Goal: Transaction & Acquisition: Purchase product/service

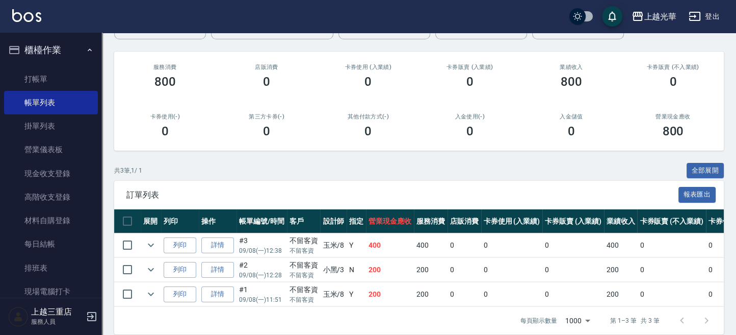
scroll to position [127, 0]
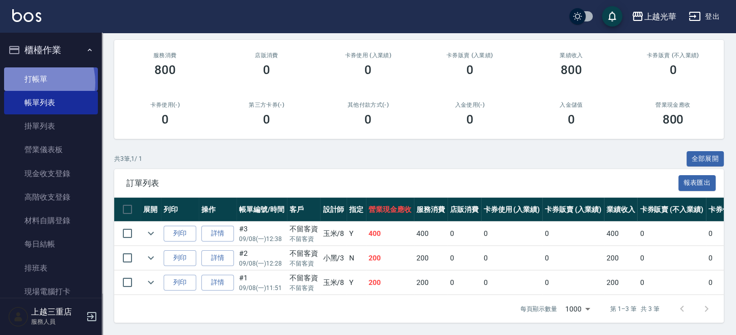
click at [32, 82] on link "打帳單" at bounding box center [51, 78] width 94 height 23
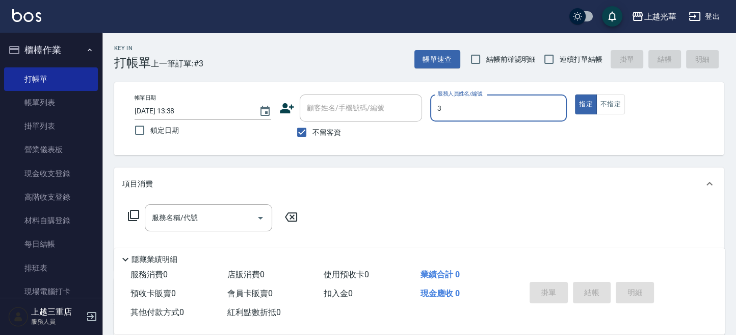
type input "小黑-3"
type button "true"
click at [604, 103] on button "不指定" at bounding box center [611, 104] width 29 height 20
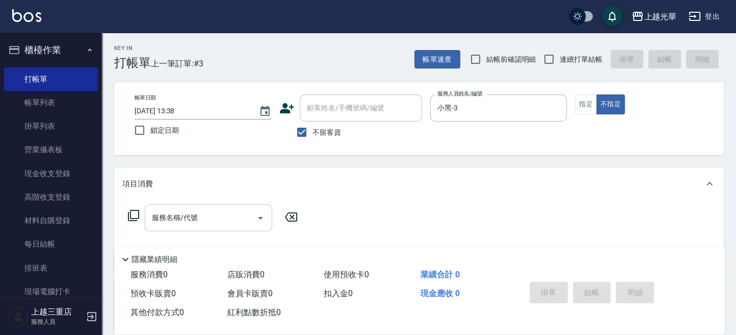
click at [179, 225] on input "服務名稱/代號" at bounding box center [200, 218] width 103 height 18
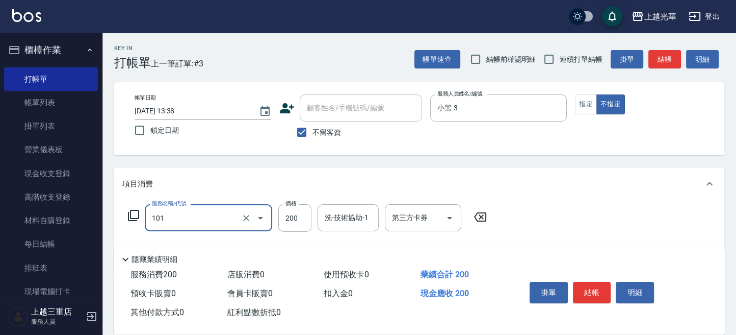
type input "不指定洗髮(101)"
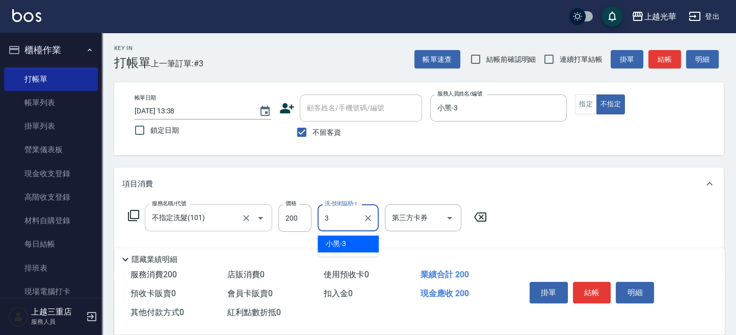
type input "小黑-3"
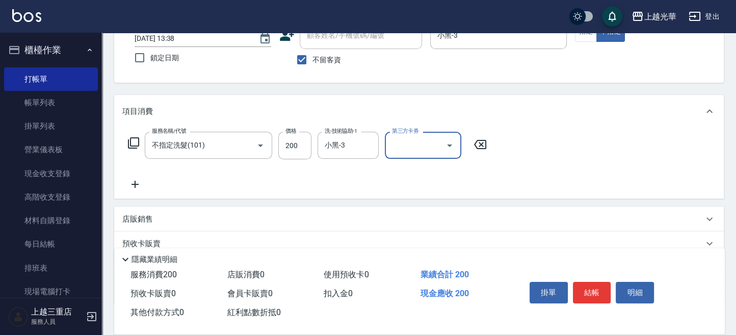
scroll to position [136, 0]
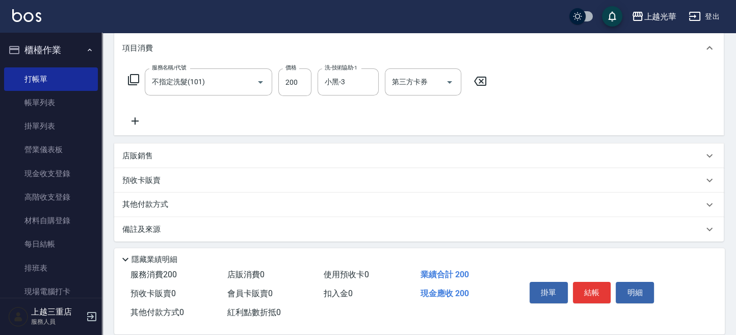
click at [135, 121] on icon at bounding box center [135, 120] width 7 height 7
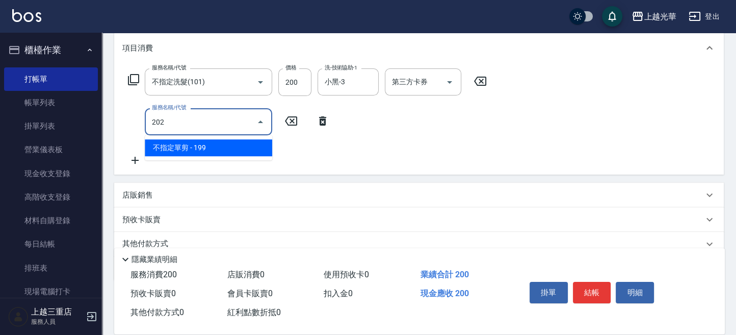
type input "不指定單剪(202)"
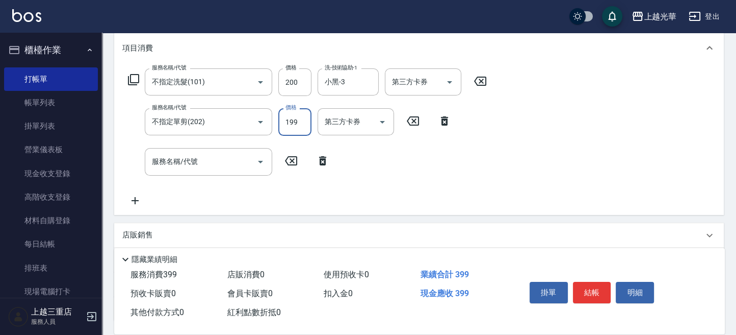
click at [299, 116] on input "199" at bounding box center [294, 122] width 33 height 28
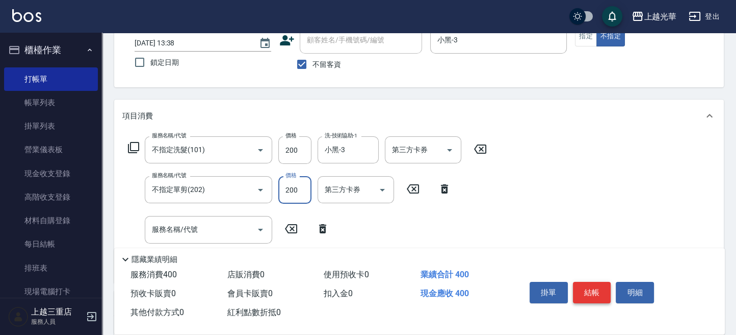
type input "200"
click at [594, 286] on button "結帳" at bounding box center [592, 292] width 38 height 21
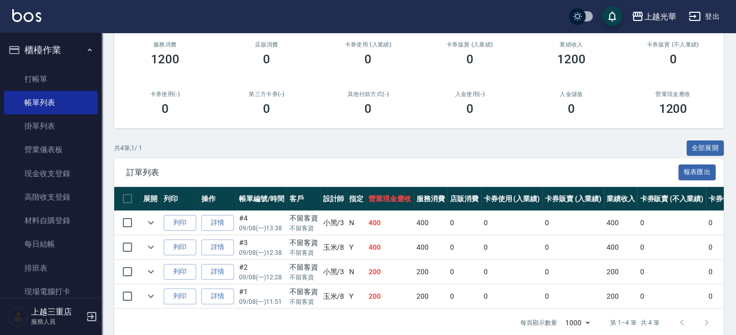
scroll to position [136, 0]
